Goal: Information Seeking & Learning: Learn about a topic

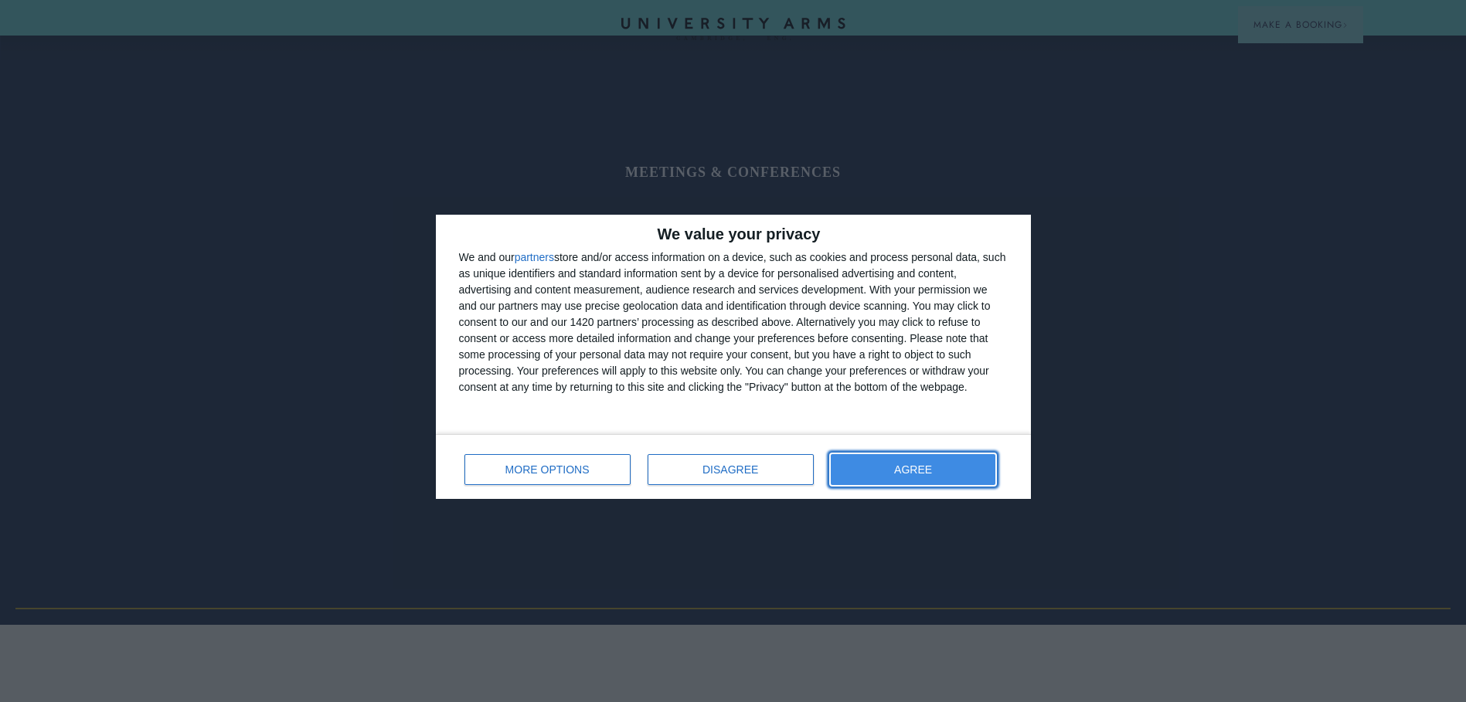
click at [974, 464] on button "AGREE" at bounding box center [913, 469] width 165 height 31
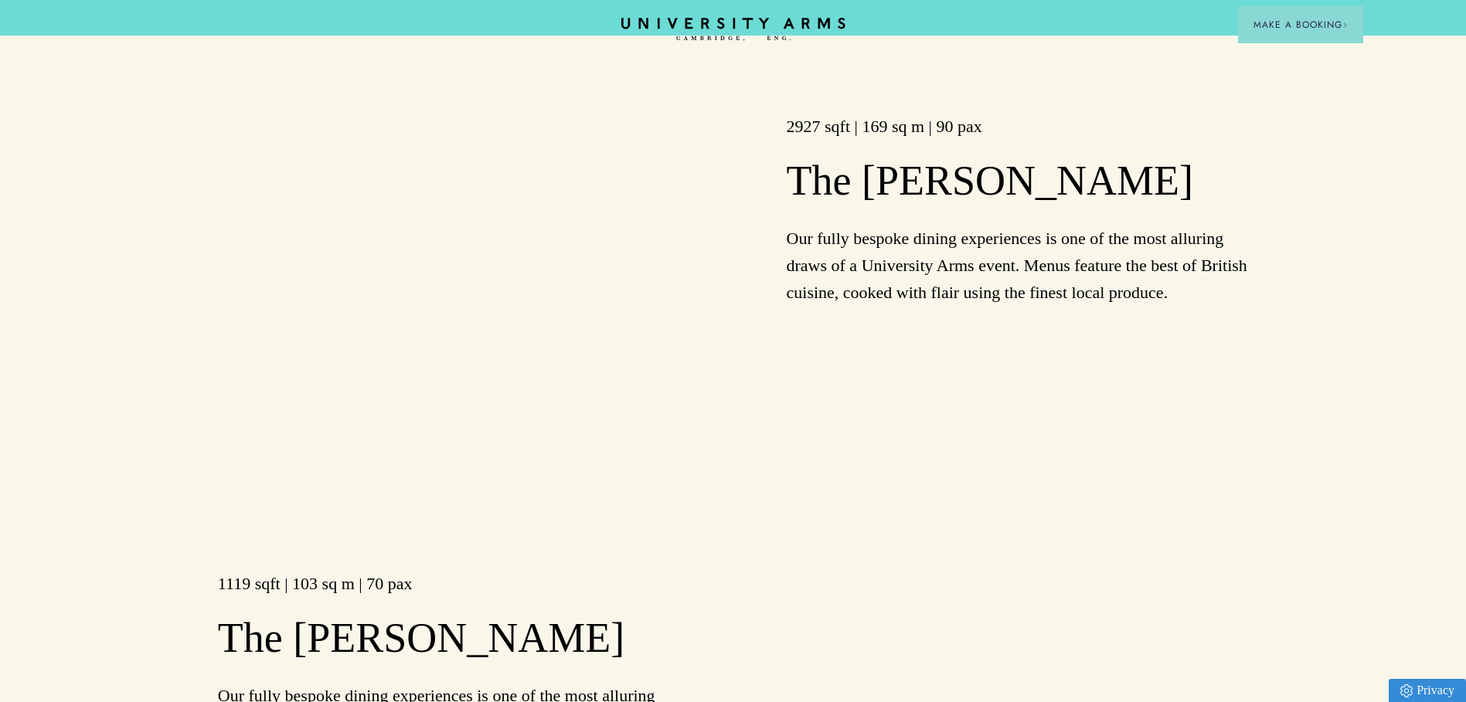
scroll to position [1777, 0]
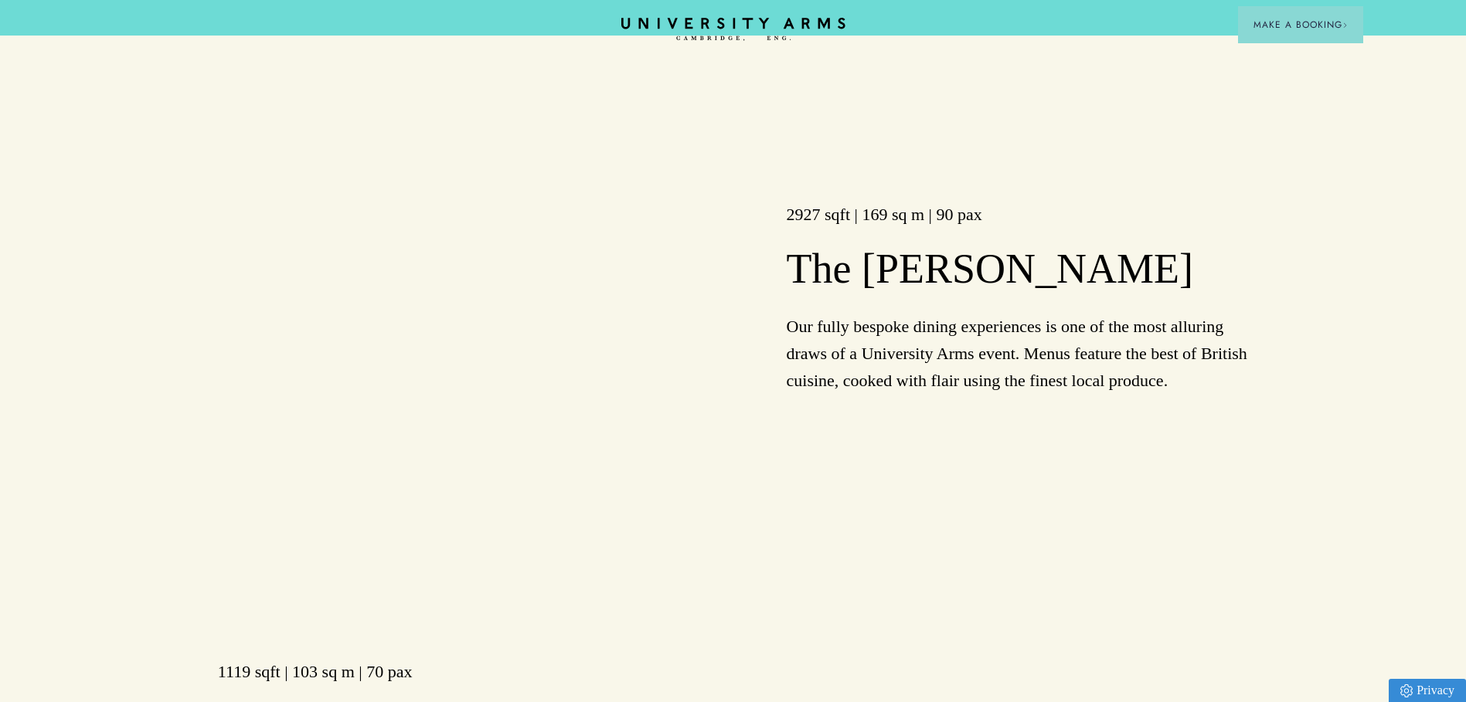
click at [831, 313] on p "Our fully bespoke dining experiences is one of the most alluring draws of a Uni…" at bounding box center [1018, 354] width 462 height 82
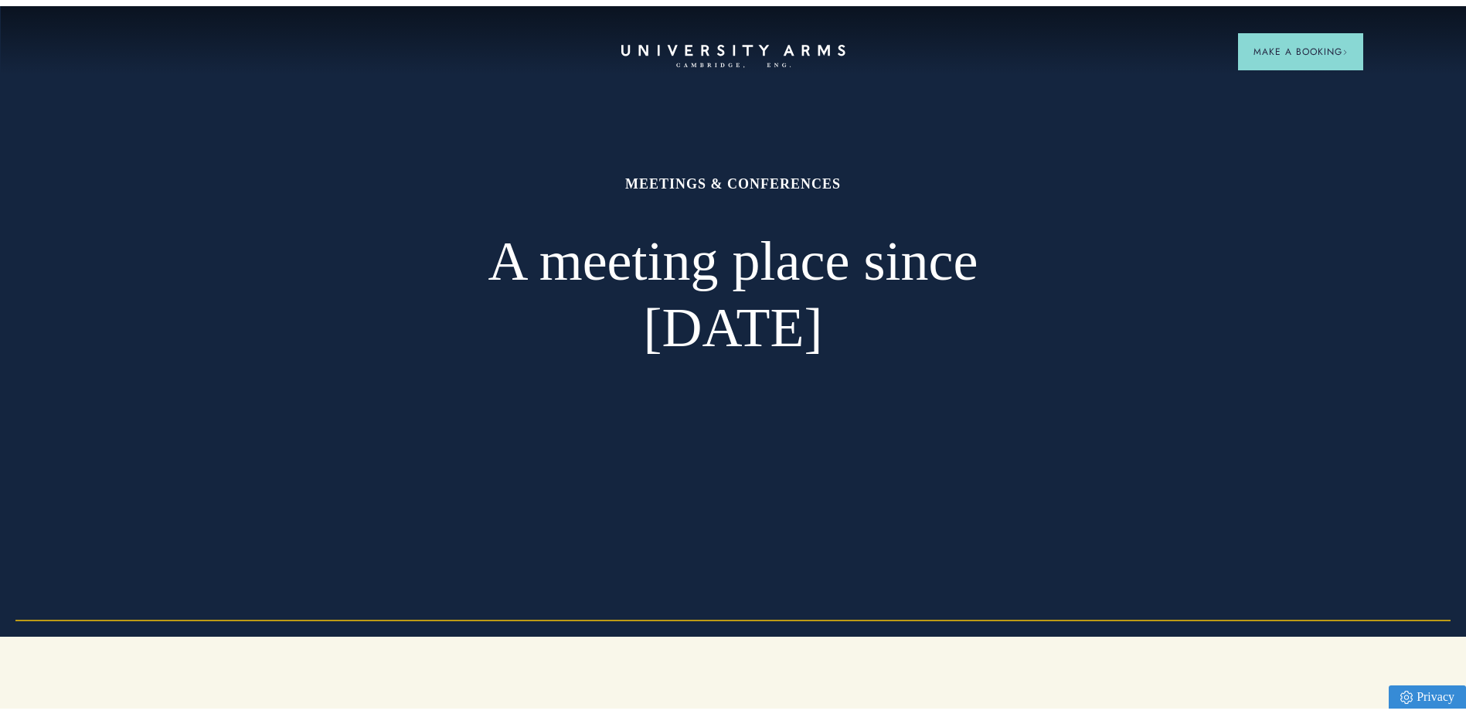
scroll to position [0, 0]
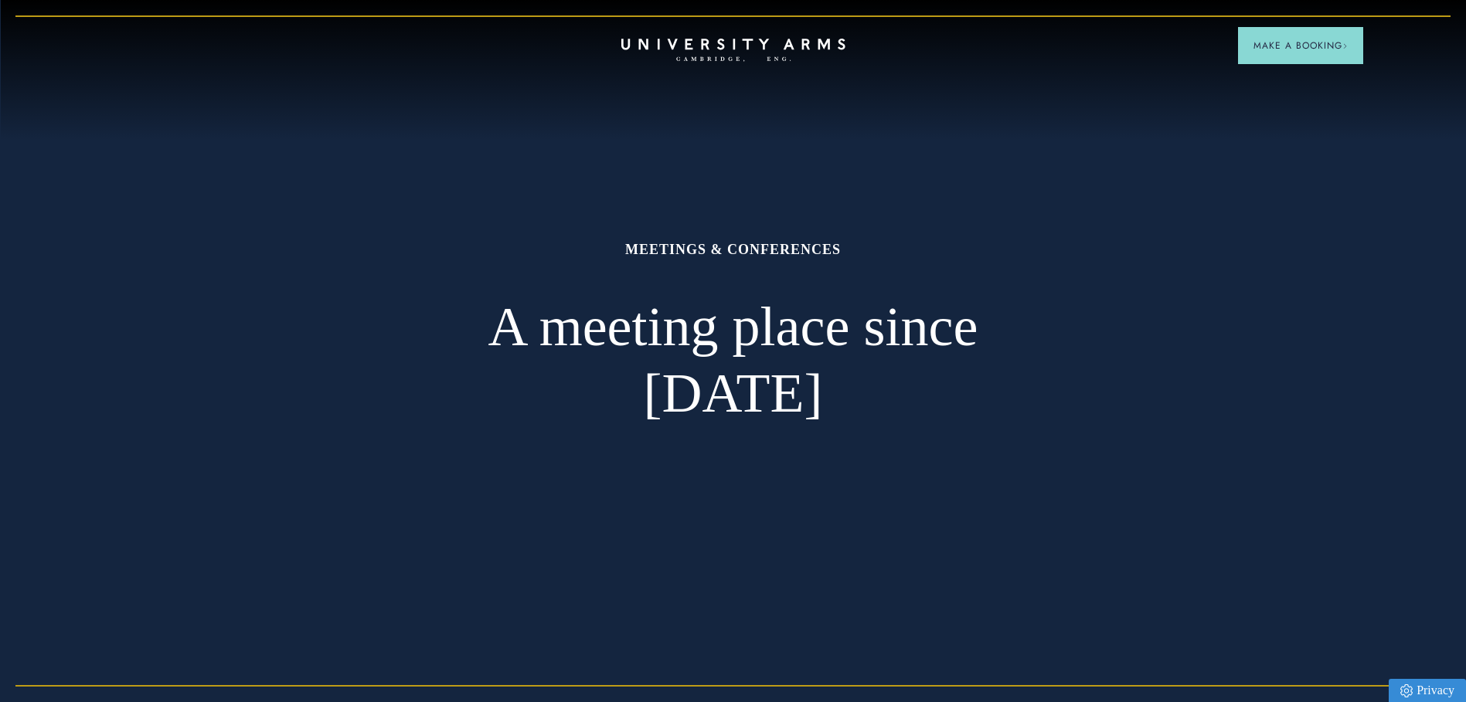
click at [739, 30] on header "CAMBRIDGE’S LEADING LUXURY HOTEL SINCE [DATE] Make a Booking" at bounding box center [733, 42] width 1466 height 85
click at [729, 56] on icon "CAMBRIDGE’S LEADING LUXURY HOTEL SINCE [DATE]" at bounding box center [732, 50] width 217 height 23
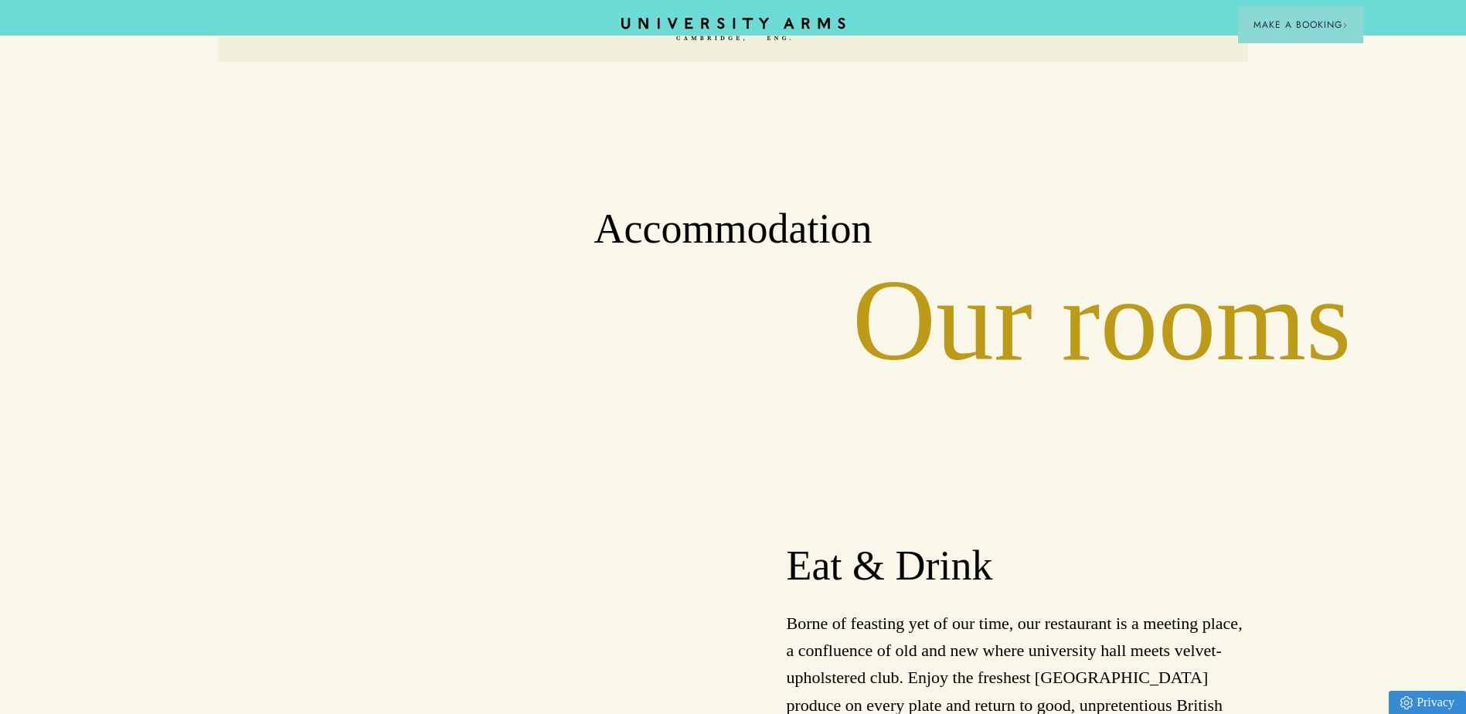
scroll to position [1854, 0]
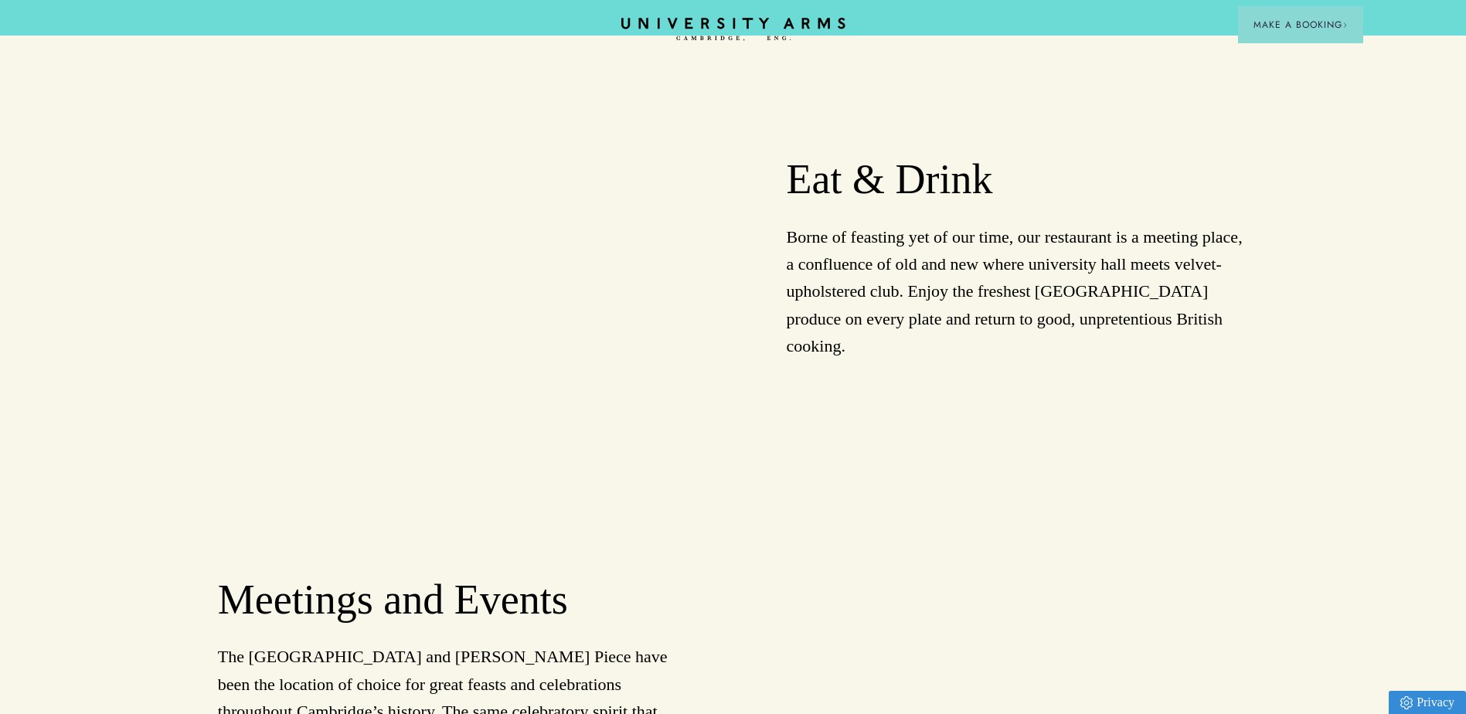
drag, startPoint x: 654, startPoint y: 569, endPoint x: 651, endPoint y: 590, distance: 21.1
click at [651, 590] on div "Meetings and Events The [GEOGRAPHIC_DATA] and [PERSON_NAME] Piece have been the…" at bounding box center [424, 718] width 618 height 393
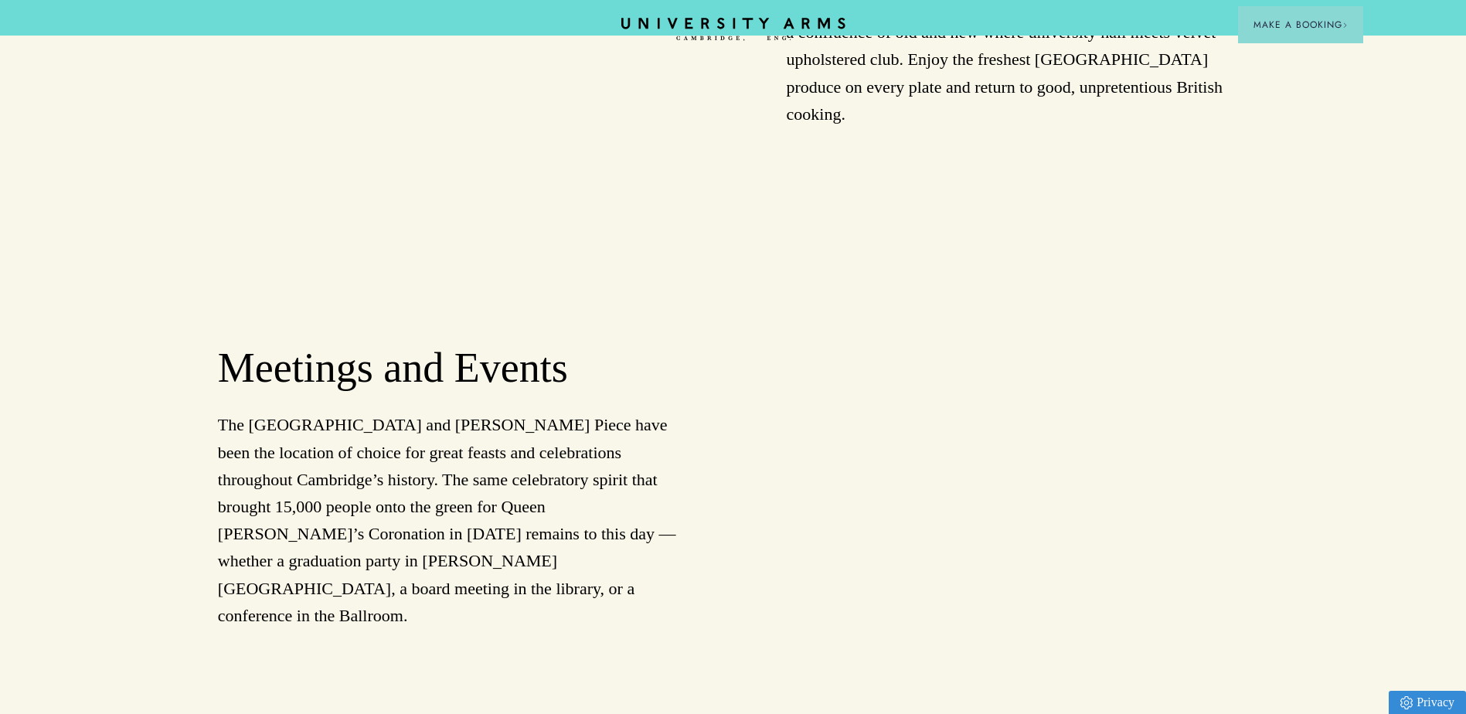
click at [234, 530] on p "The [GEOGRAPHIC_DATA] and [PERSON_NAME] Piece have been the location of choice …" at bounding box center [449, 520] width 462 height 218
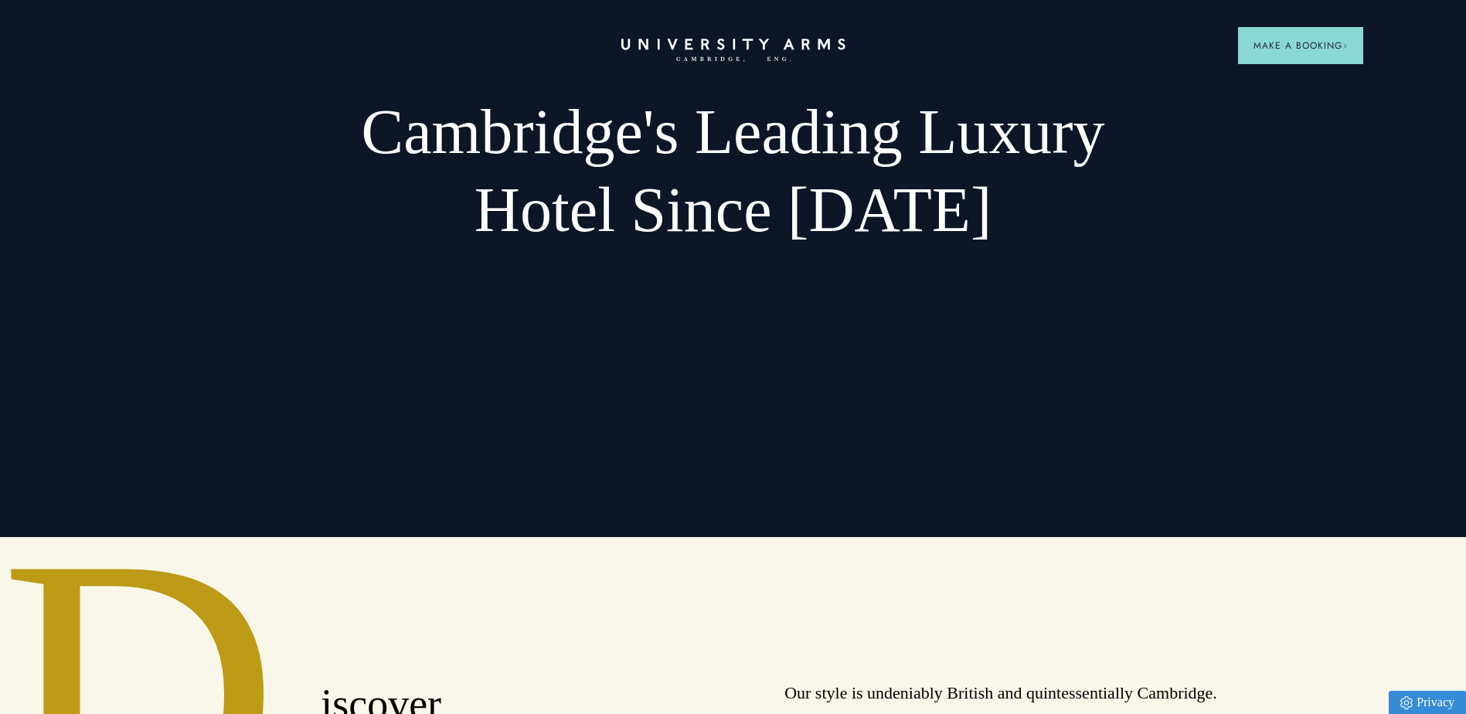
scroll to position [0, 0]
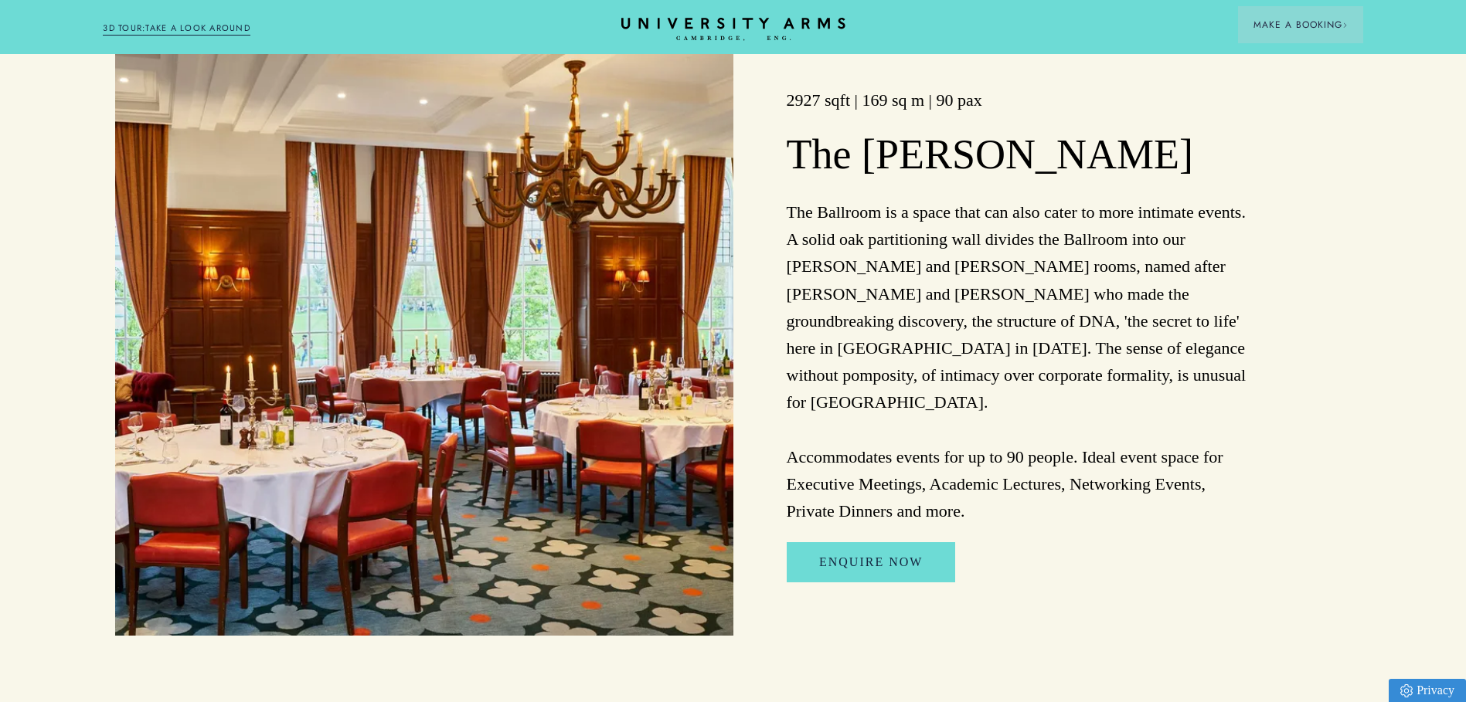
scroll to position [2009, 0]
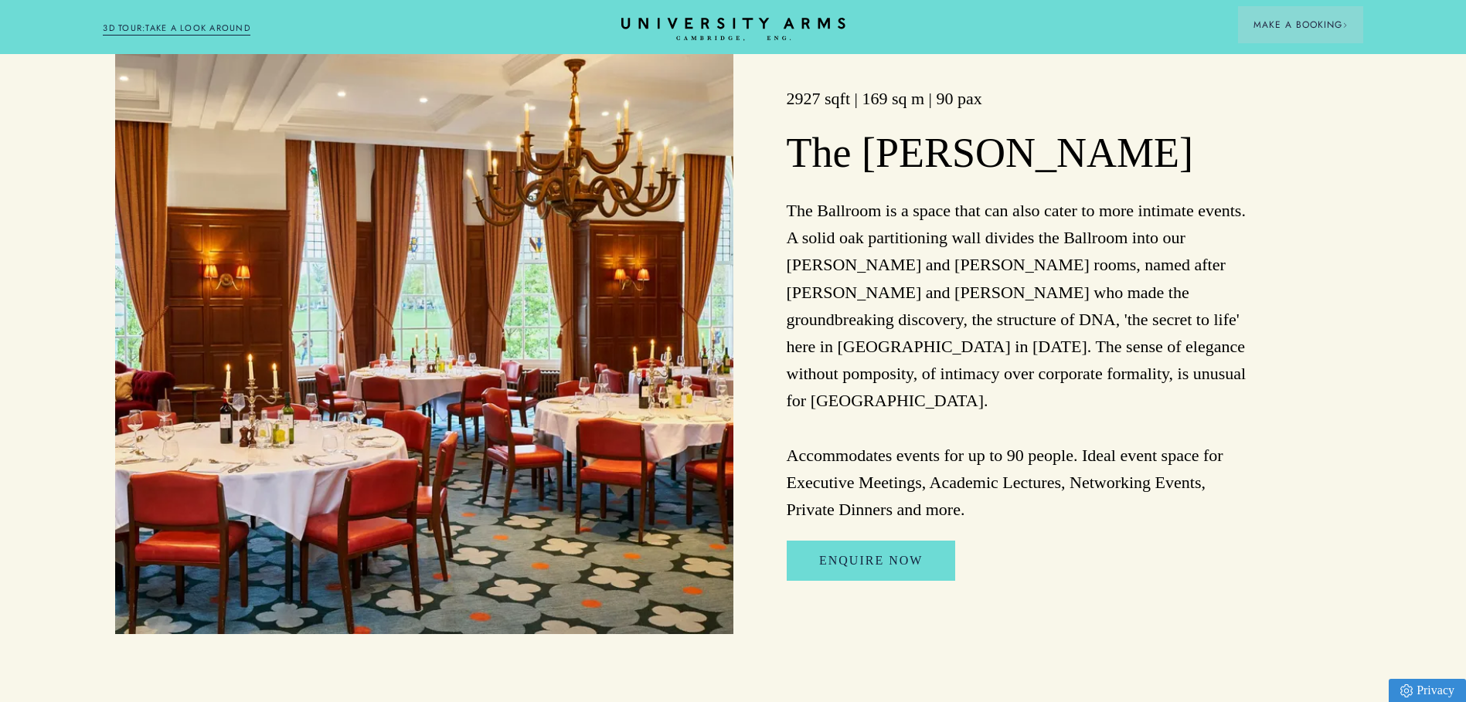
click at [458, 352] on img at bounding box center [424, 334] width 618 height 600
click at [917, 225] on p "The Ballroom is a space that can also cater to more intimate events. A solid oa…" at bounding box center [1018, 360] width 462 height 326
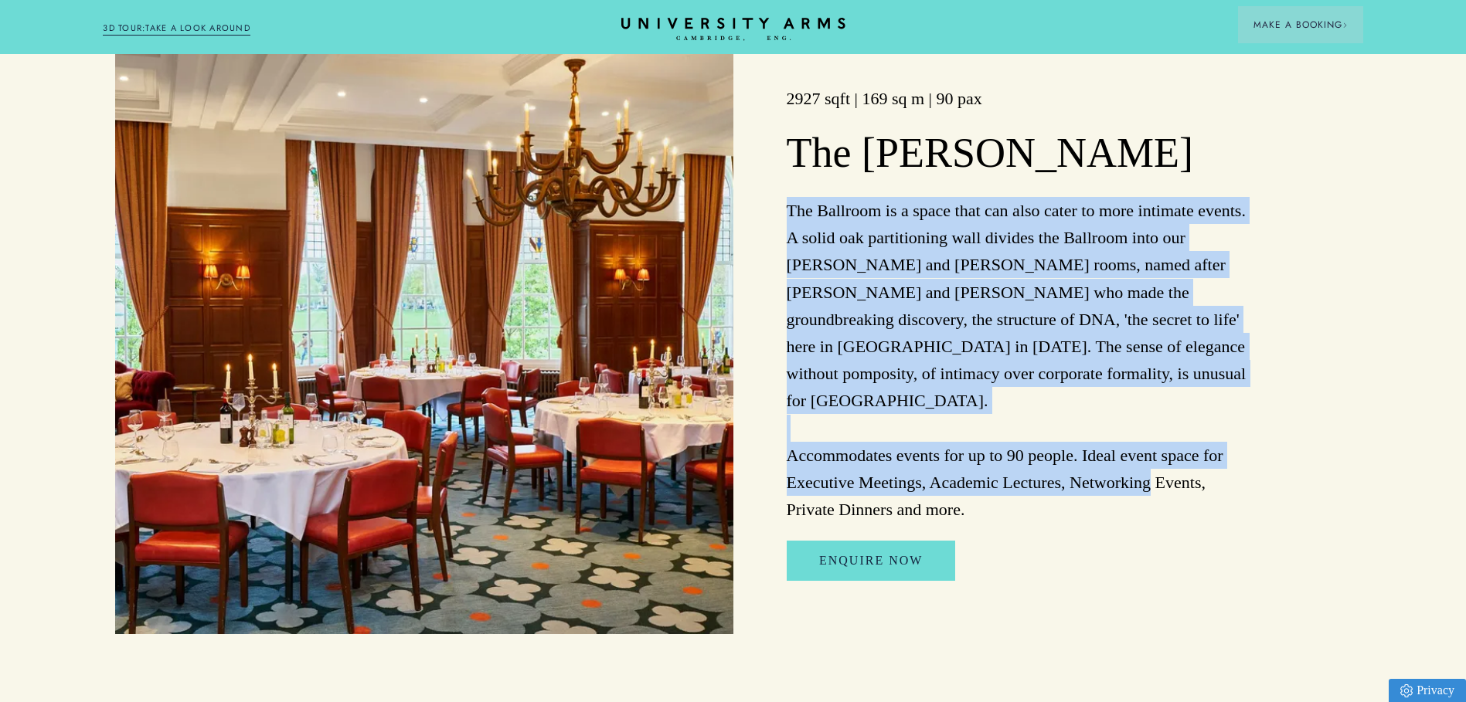
drag, startPoint x: 788, startPoint y: 206, endPoint x: 1234, endPoint y: 478, distance: 522.2
click at [1234, 478] on p "The Ballroom is a space that can also cater to more intimate events. A solid oa…" at bounding box center [1018, 360] width 462 height 326
copy p "The Ballroom is a space that can also cater to more intimate events. A solid oa…"
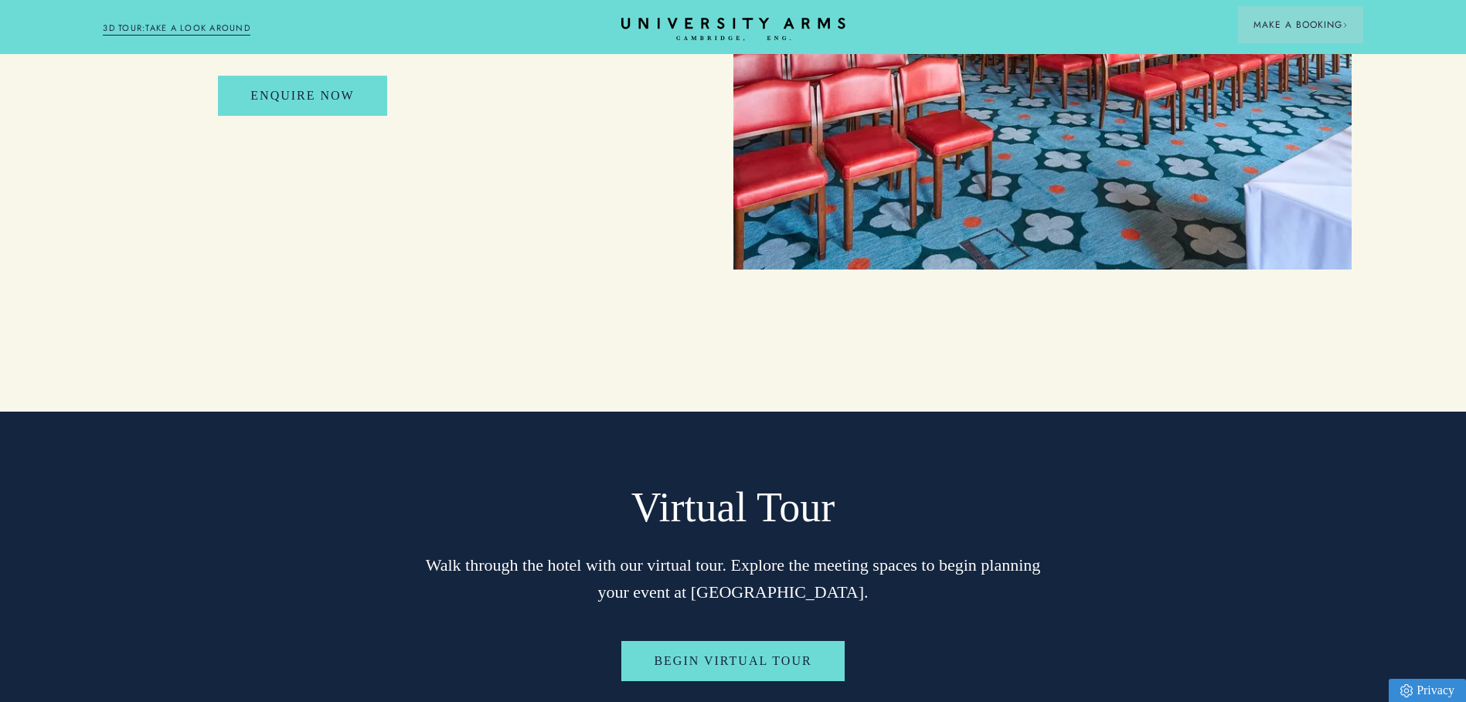
scroll to position [3013, 0]
